Goal: Information Seeking & Learning: Find specific fact

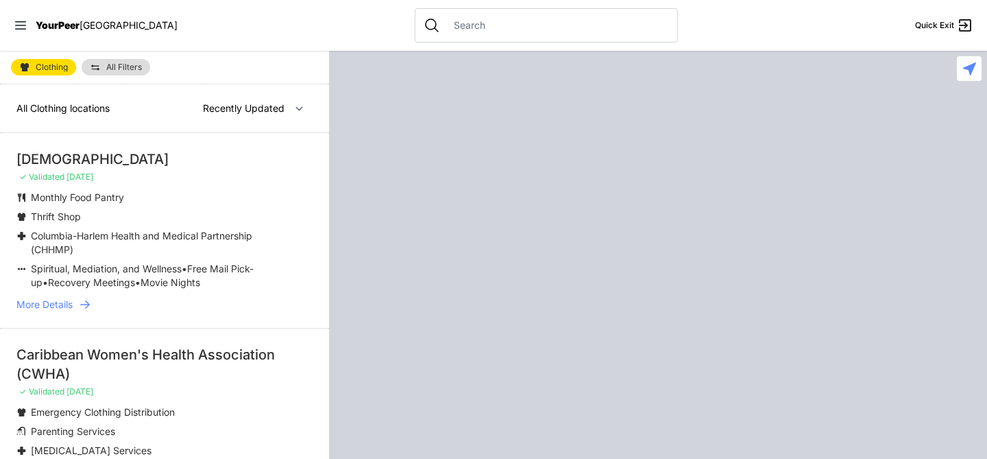
select select "recentlyUpdated"
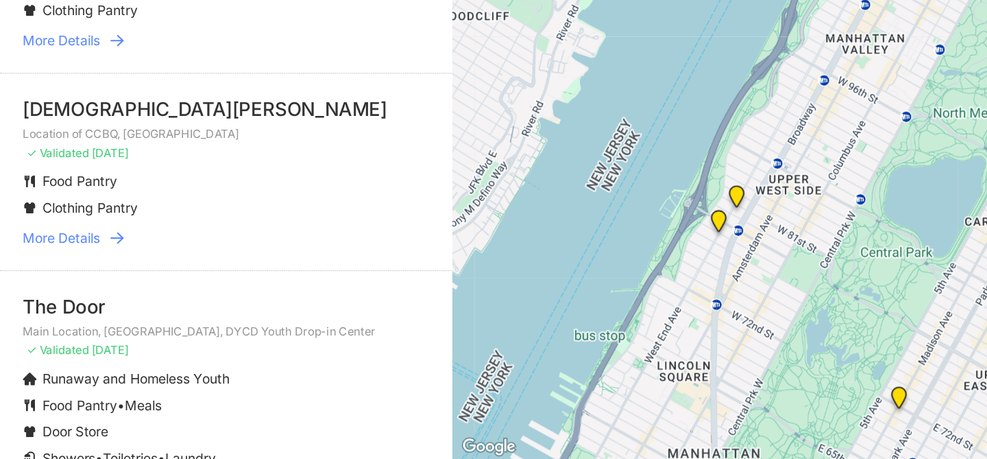
scroll to position [1627, 0]
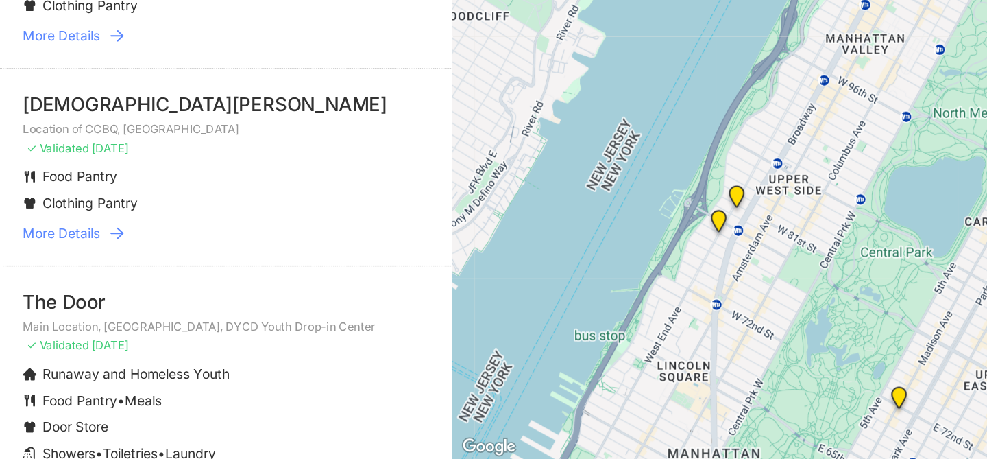
click at [33, 293] on span "More Details" at bounding box center [44, 295] width 56 height 14
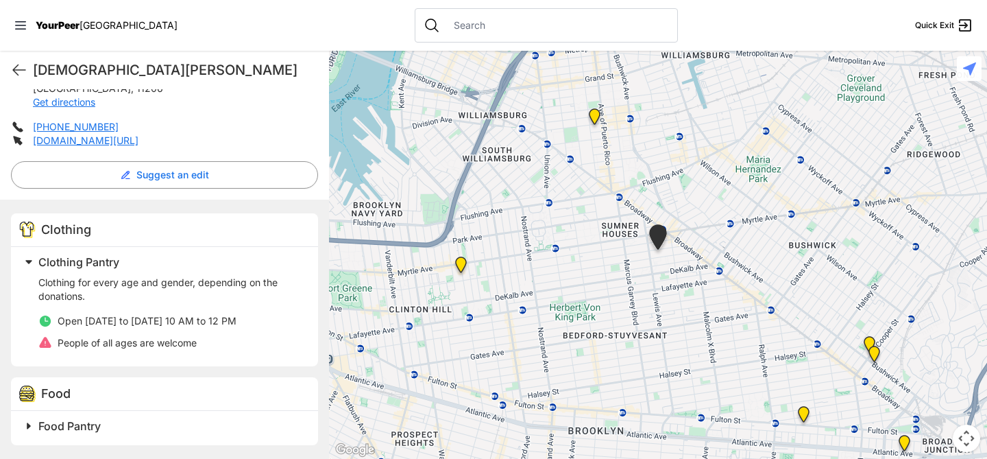
scroll to position [298, 0]
click at [195, 326] on span "Open [DATE] to [DATE] 10 AM to 12 PM" at bounding box center [147, 321] width 179 height 12
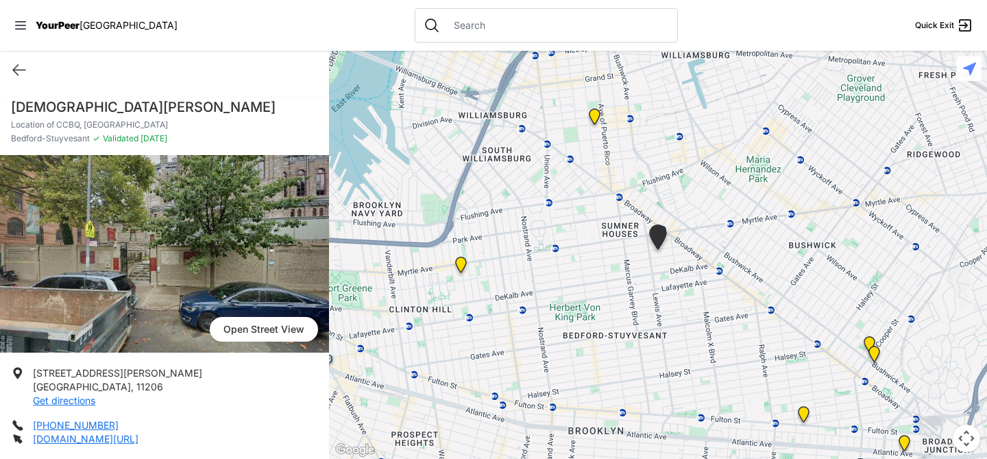
scroll to position [1, 0]
